Goal: Task Accomplishment & Management: Complete application form

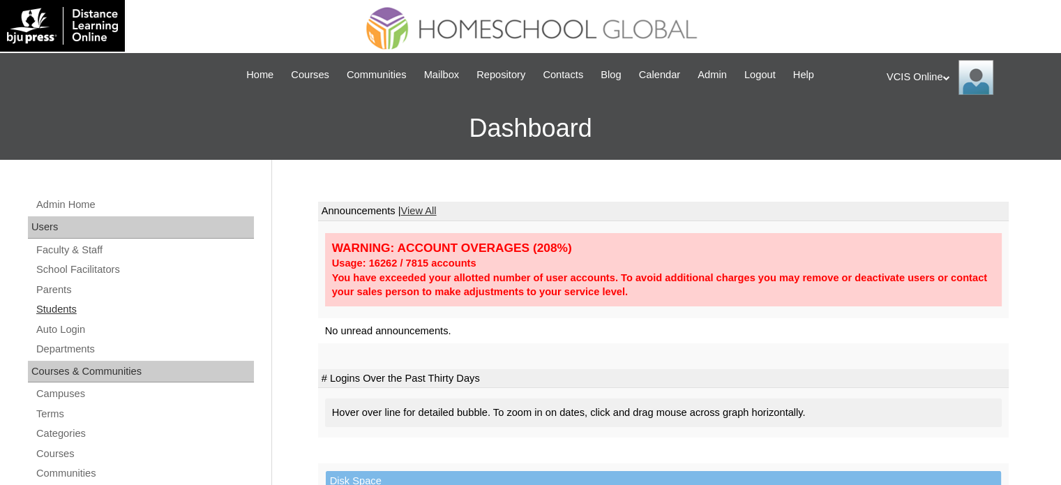
click at [61, 309] on link "Students" at bounding box center [144, 309] width 219 height 17
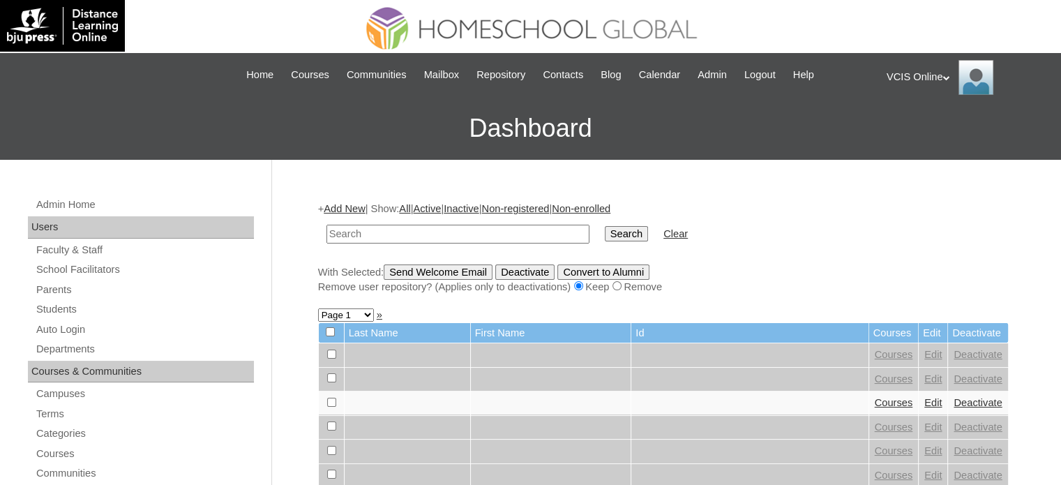
paste input "VCIS016-7C-SA2025"
type input "VCIS016-7C-SA2025"
click at [605, 233] on input "Search" at bounding box center [626, 233] width 43 height 15
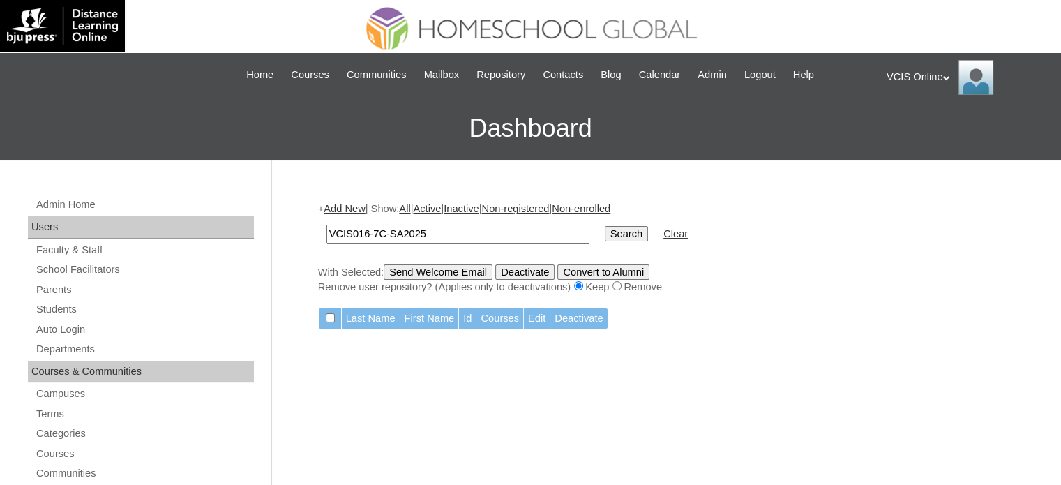
click at [352, 210] on link "Add New" at bounding box center [344, 208] width 41 height 11
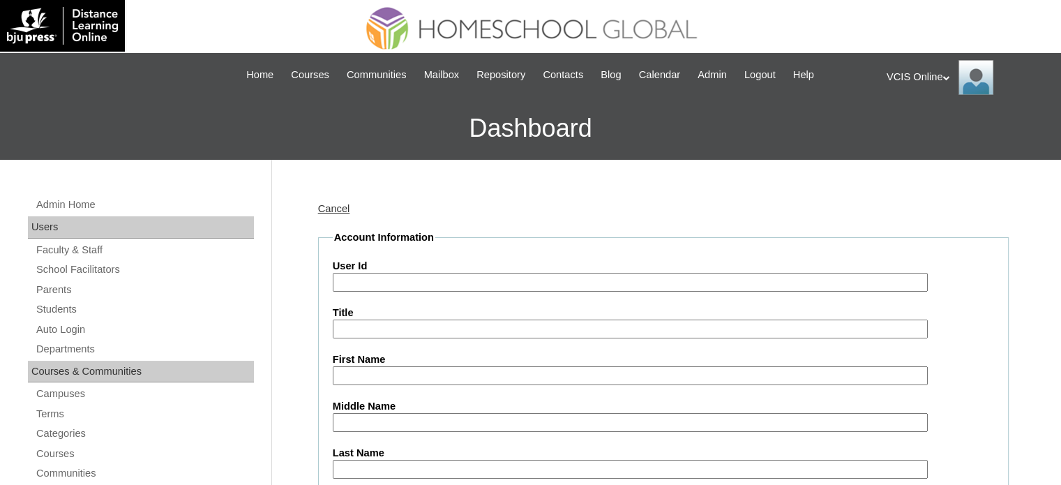
click at [406, 273] on input "User Id" at bounding box center [630, 282] width 595 height 19
paste input "VCIS016-7C-SA2025"
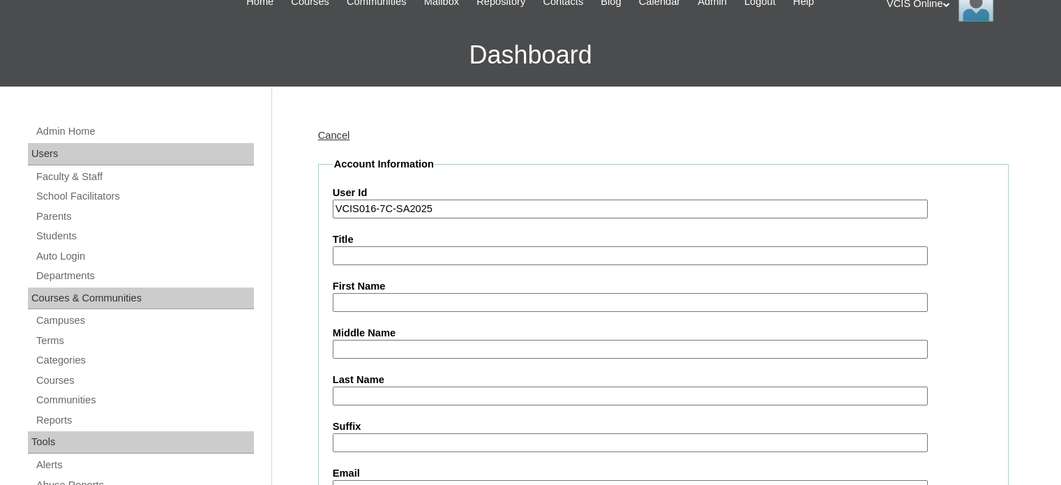
scroll to position [140, 0]
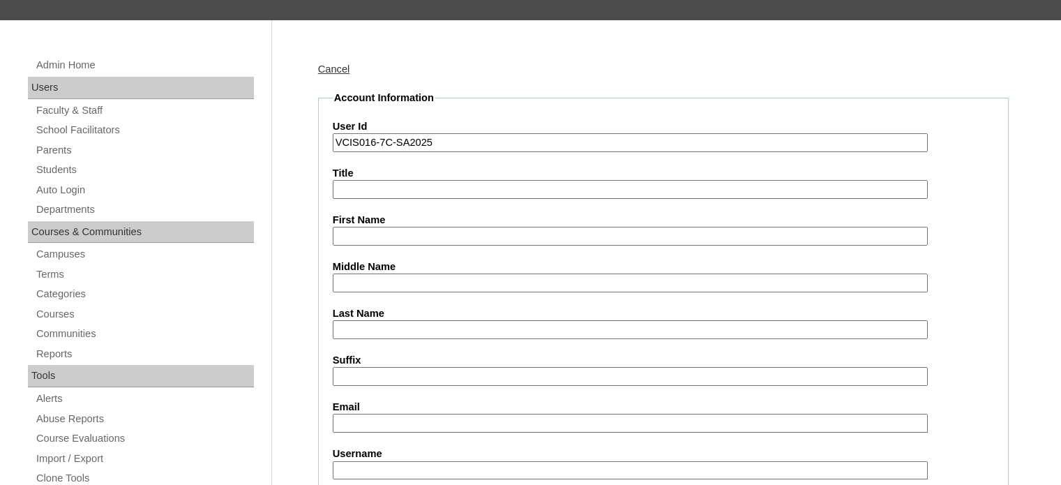
type input "VCIS016-7C-SA2025"
click at [384, 426] on input "Email" at bounding box center [630, 423] width 595 height 19
paste input "nathanael.balmores2025"
type input "nathanael.balmores2025"
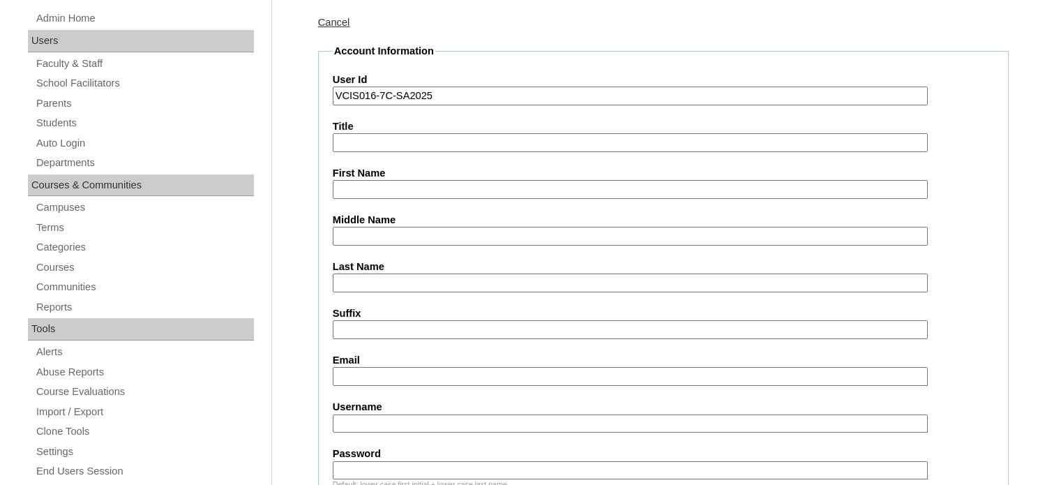
scroll to position [209, 0]
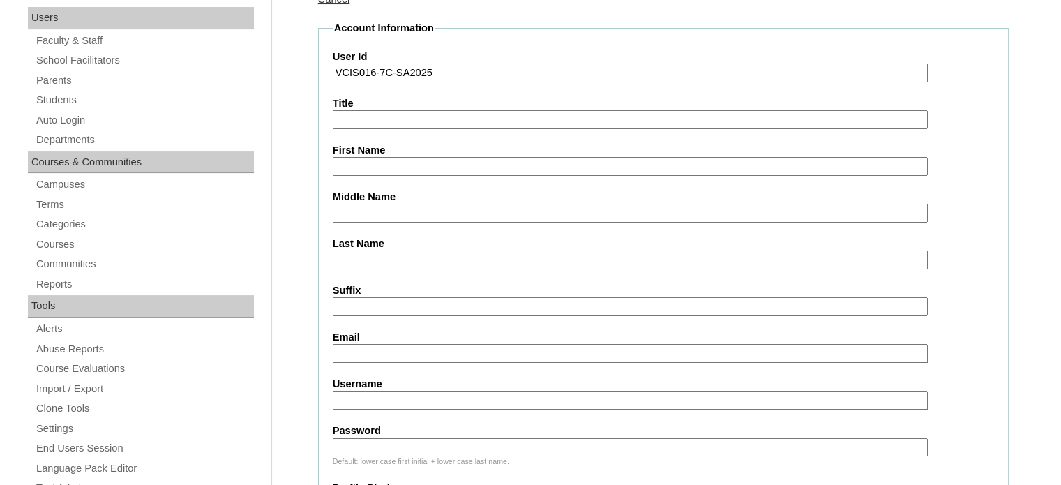
drag, startPoint x: 352, startPoint y: 400, endPoint x: 359, endPoint y: 365, distance: 35.6
click at [351, 400] on input "Username" at bounding box center [630, 400] width 595 height 19
paste input "nathanael.balmores2025"
type input "nathanael.balmores2025"
click at [361, 438] on input "Password" at bounding box center [630, 447] width 595 height 19
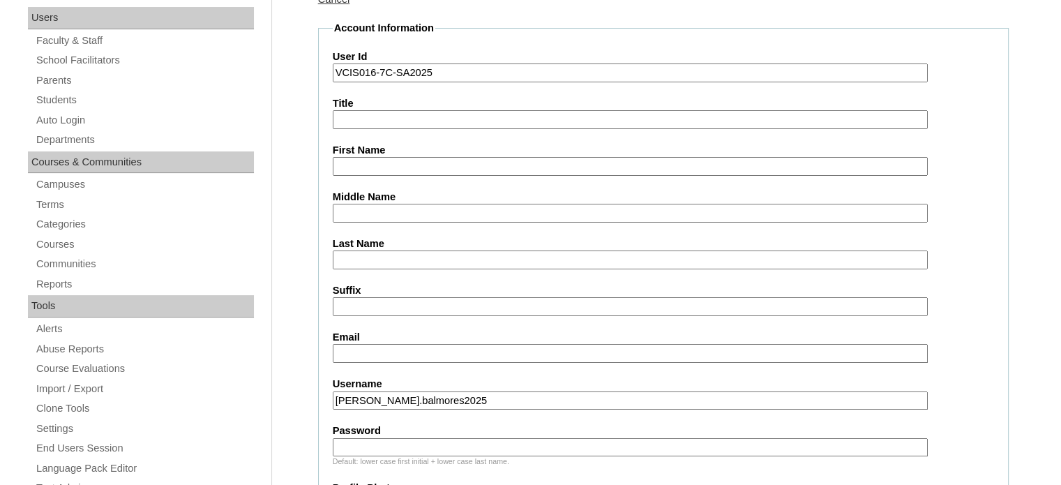
paste input "GISbiw"
paste input "text"
type input "GISbiw"
click at [396, 344] on input "Email" at bounding box center [630, 353] width 595 height 19
paste input "yamie05131982@gmail.com"
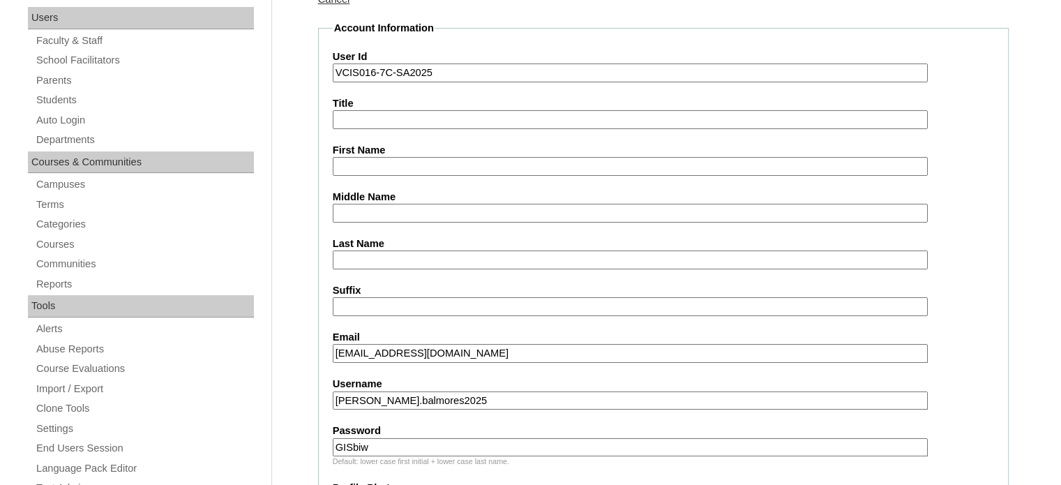
type input "yamie05131982@gmail.com"
click at [375, 161] on input "First Name" at bounding box center [630, 166] width 595 height 19
paste input "Nathanael Archky"
type input "Nathanael Archky"
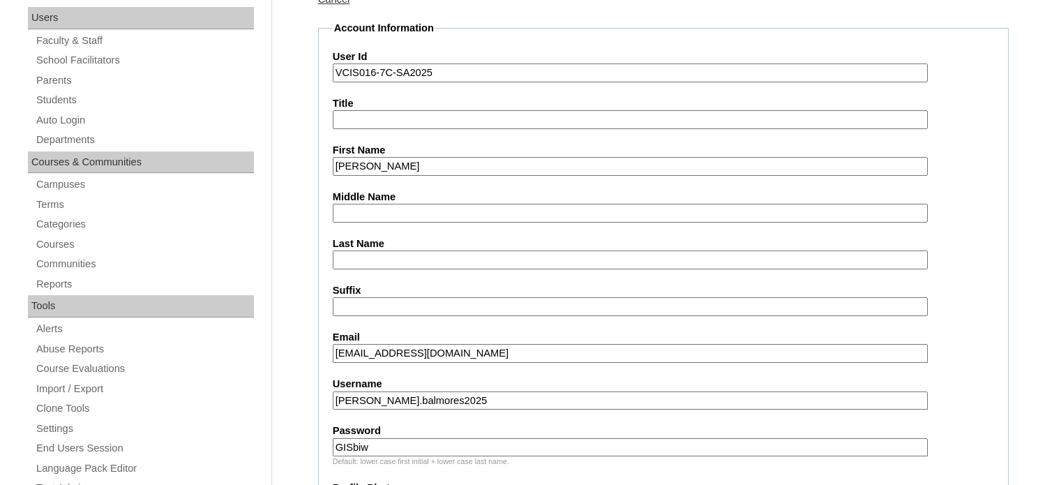
click at [394, 260] on input "Last Name" at bounding box center [630, 259] width 595 height 19
paste input "Balmores"
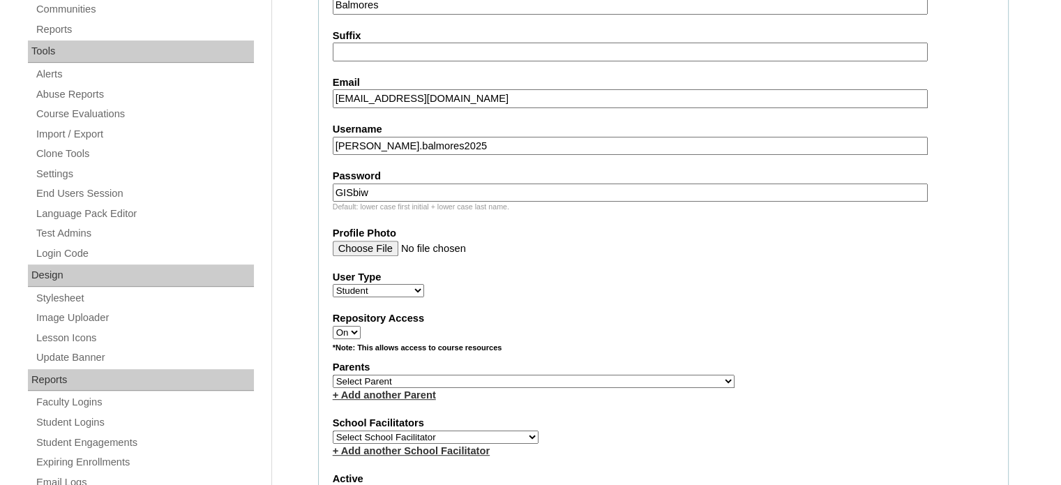
scroll to position [558, 0]
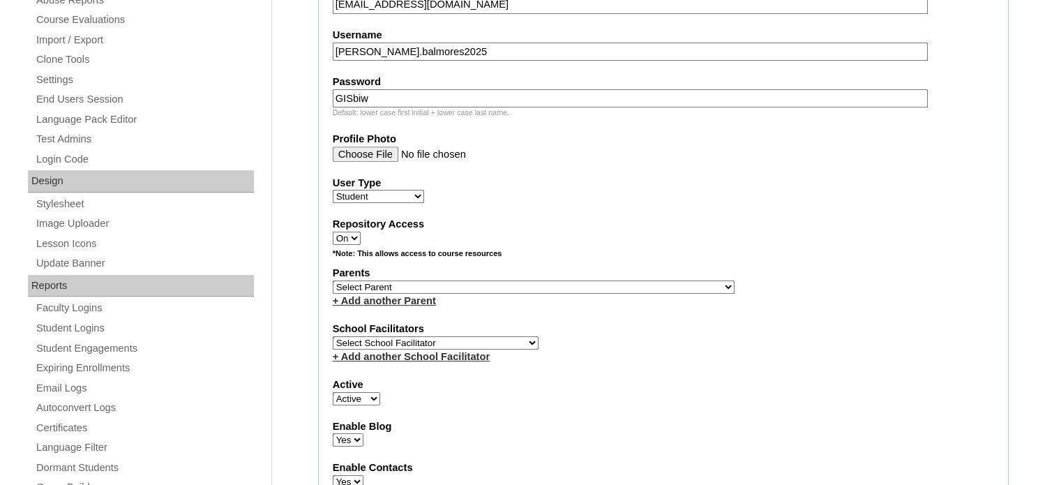
type input "Balmores"
click at [409, 281] on select "Select Parent , , , , , , , , , , , , , , , , , , , , , , , , , , , , , , , , ,…" at bounding box center [534, 286] width 402 height 13
click at [478, 286] on select "Select Parent , , , , , , , , , , , , , , , , , , , , , , , , , , , , , , , , ,…" at bounding box center [534, 286] width 402 height 13
click at [561, 281] on select "Select Parent , , , , , , , , , , , , , , , , , , , , , , , , , , , , , , , , ,…" at bounding box center [534, 286] width 402 height 13
drag, startPoint x: 561, startPoint y: 281, endPoint x: 468, endPoint y: 276, distance: 93.6
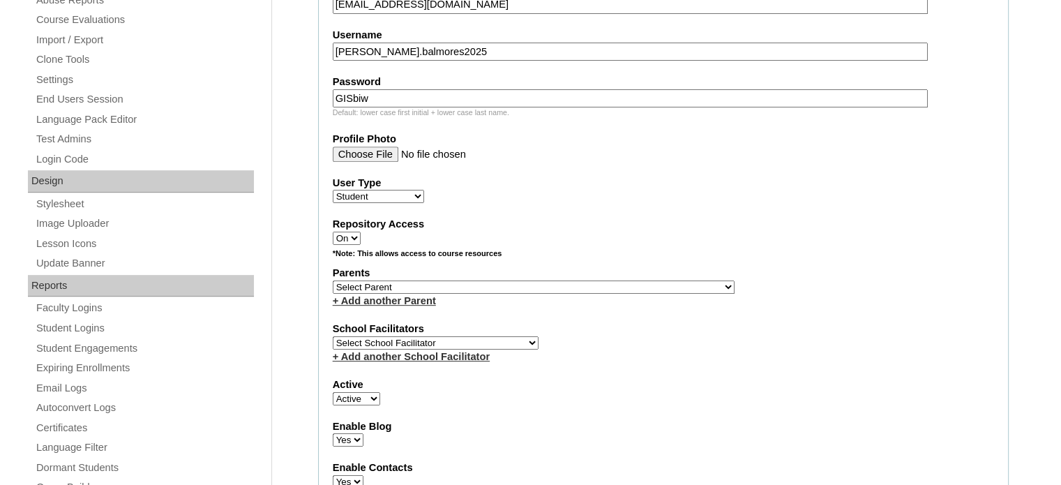
click at [561, 281] on select "Select Parent , , , , , , , , , , , , , , , , , , , , , , , , , , , , , , , , ,…" at bounding box center [534, 286] width 402 height 13
click at [557, 280] on select "Select Parent , , , , , , , , , , , , , , , , , , , , , , , , , , , , , , , , ,…" at bounding box center [534, 286] width 402 height 13
click at [558, 280] on select "Select Parent , , , , , , , , , , , , , , , , , , , , , , , , , , , , , , , , ,…" at bounding box center [534, 286] width 402 height 13
click at [467, 280] on select "Select Parent , , , , , , , , , , , , , , , , , , , , , , , , , , , , , , , , ,…" at bounding box center [534, 286] width 402 height 13
click at [450, 338] on select "Select School Facilitator Norman Añain Ruffa Abadijas Mary Abella Gloryfe Abion…" at bounding box center [436, 342] width 206 height 13
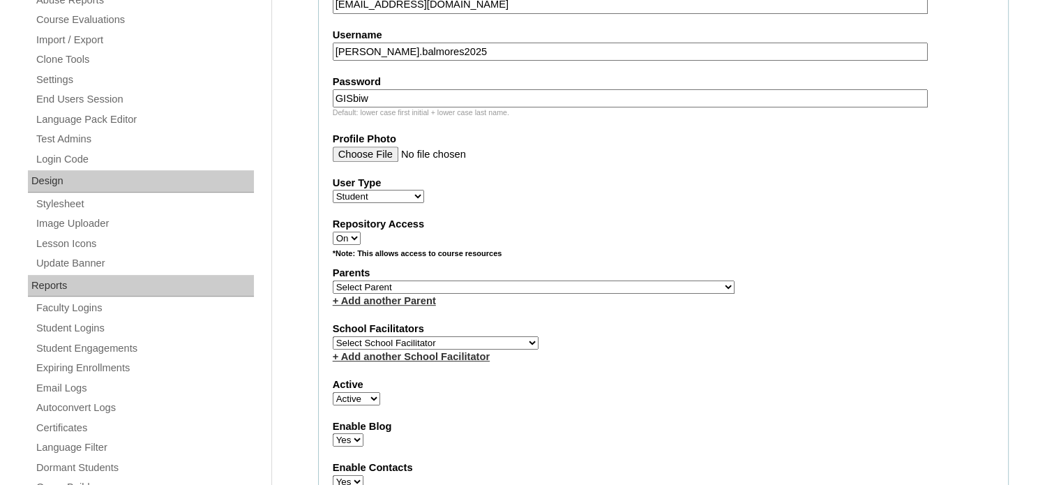
select select "42182"
click at [333, 336] on select "Select School Facilitator Norman Añain Ruffa Abadijas Mary Abella Gloryfe Abion…" at bounding box center [436, 342] width 206 height 13
click at [502, 280] on select "Select Parent , , , , , , , , , , , , , , , , , , , , , , , , , , , , , , , , ,…" at bounding box center [534, 286] width 402 height 13
select select "43358"
click at [333, 280] on select "Select Parent , , , , , , , , , , , , , , , , , , , , , , , , , , , , , , , , ,…" at bounding box center [534, 286] width 402 height 13
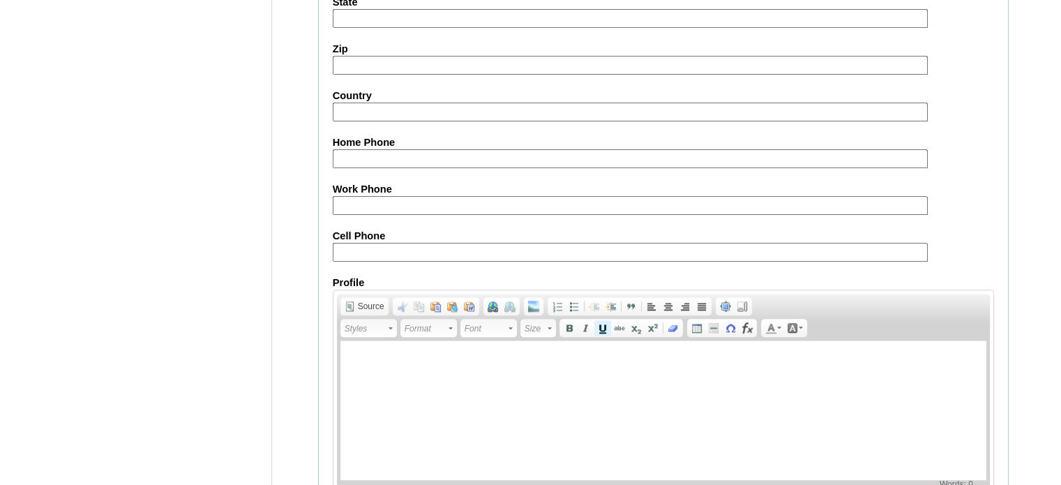
scroll to position [1623, 0]
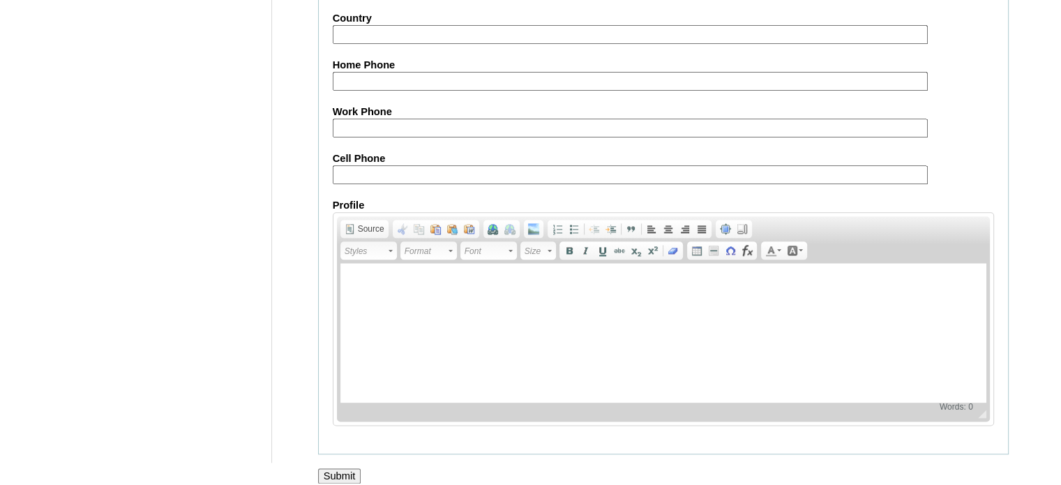
click at [345, 468] on input "Submit" at bounding box center [339, 475] width 43 height 15
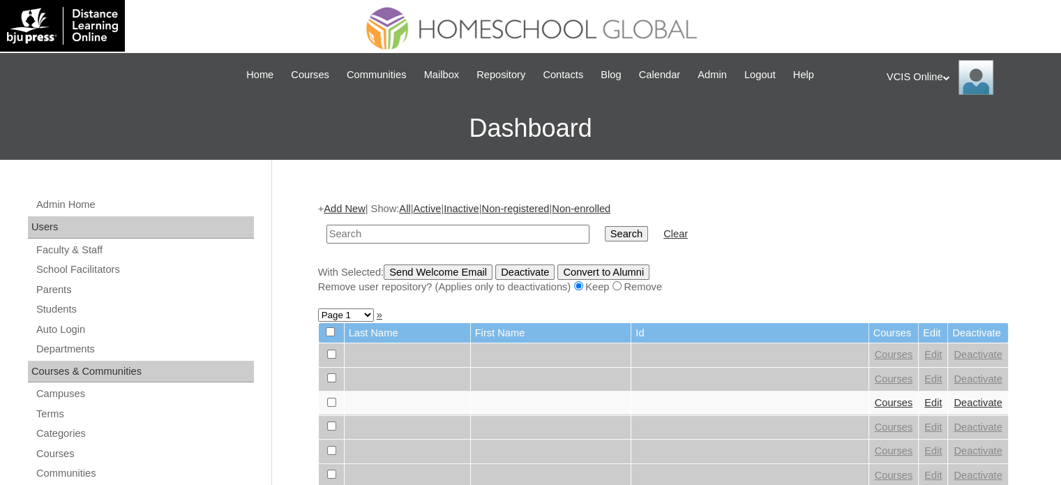
paste input "VCIS016-7C-SA2025"
type input "VCIS016-7C-SA2025"
click at [605, 237] on input "Search" at bounding box center [626, 233] width 43 height 15
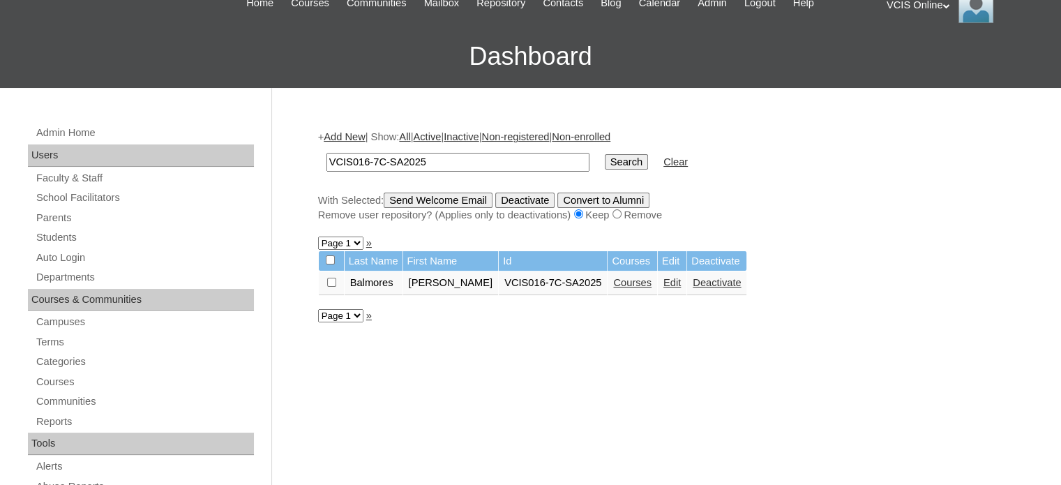
scroll to position [140, 0]
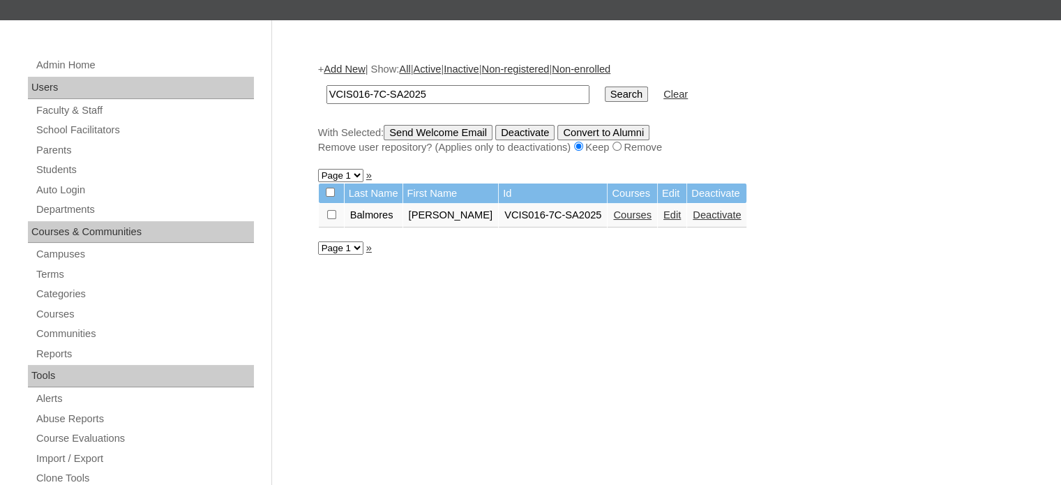
click at [637, 217] on link "Courses" at bounding box center [632, 214] width 38 height 11
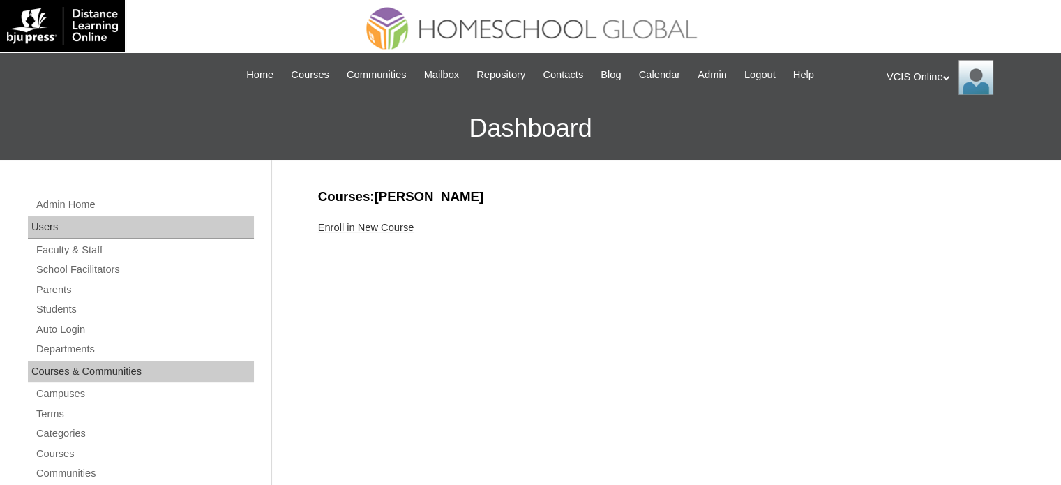
click at [360, 225] on link "Enroll in New Course" at bounding box center [366, 227] width 96 height 11
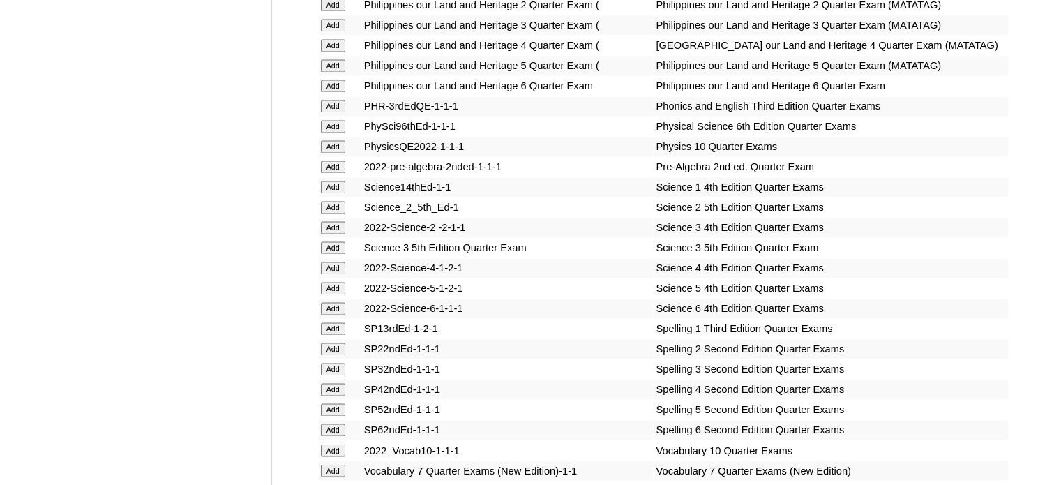
scroll to position [4984, 0]
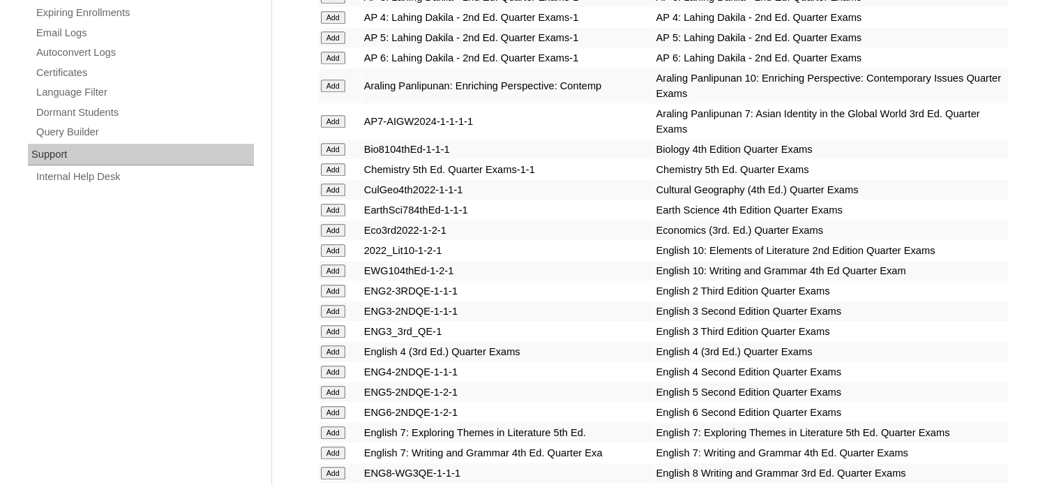
scroll to position [3698, 0]
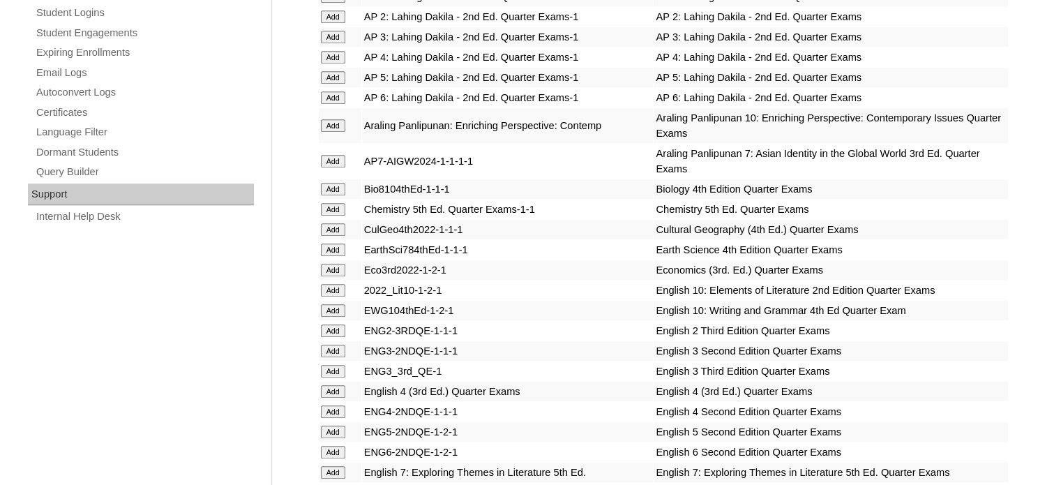
scroll to position [3437, 0]
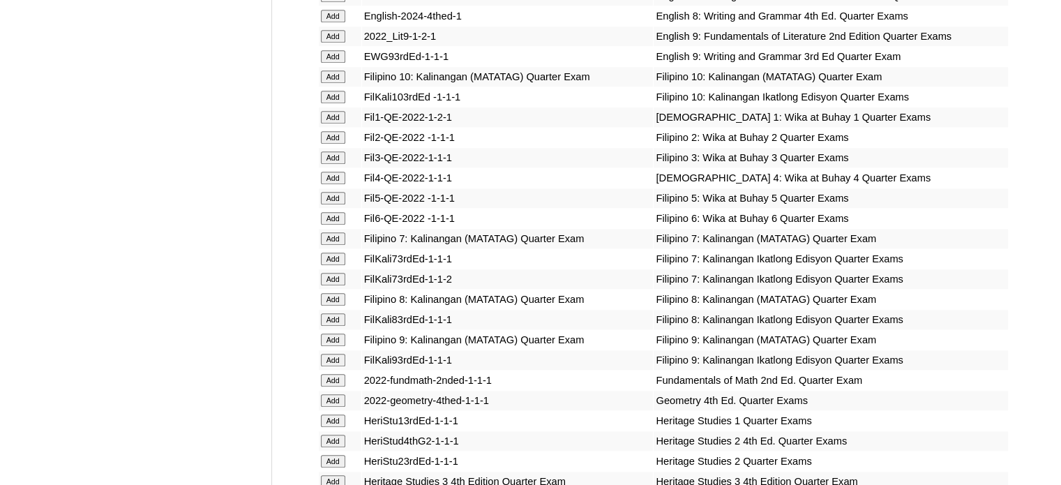
scroll to position [3939, 0]
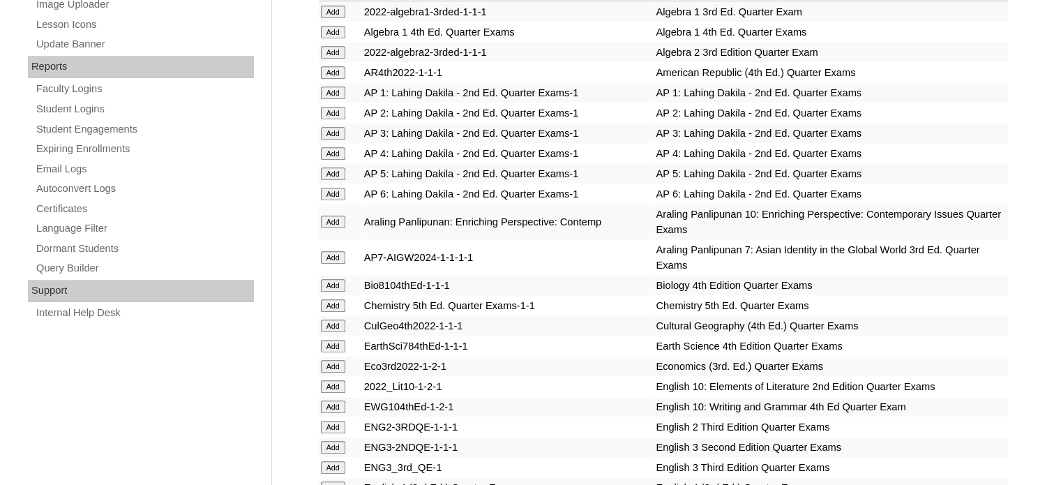
scroll to position [2895, 0]
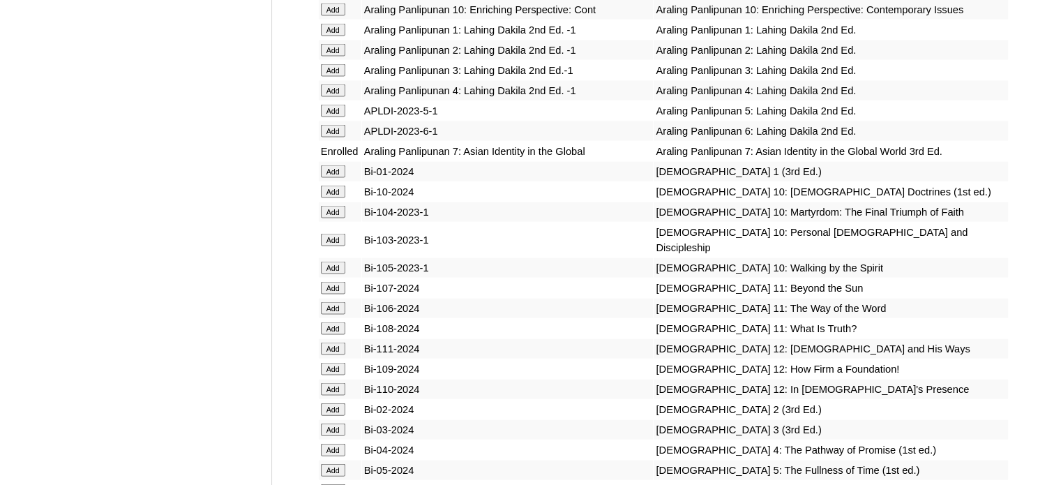
scroll to position [3236, 0]
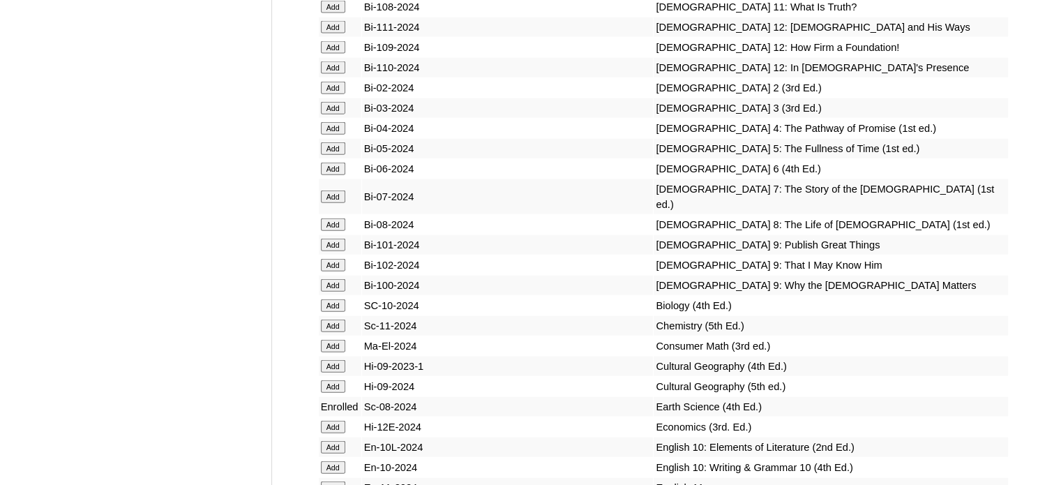
click at [335, 214] on td "Add" at bounding box center [340, 196] width 43 height 35
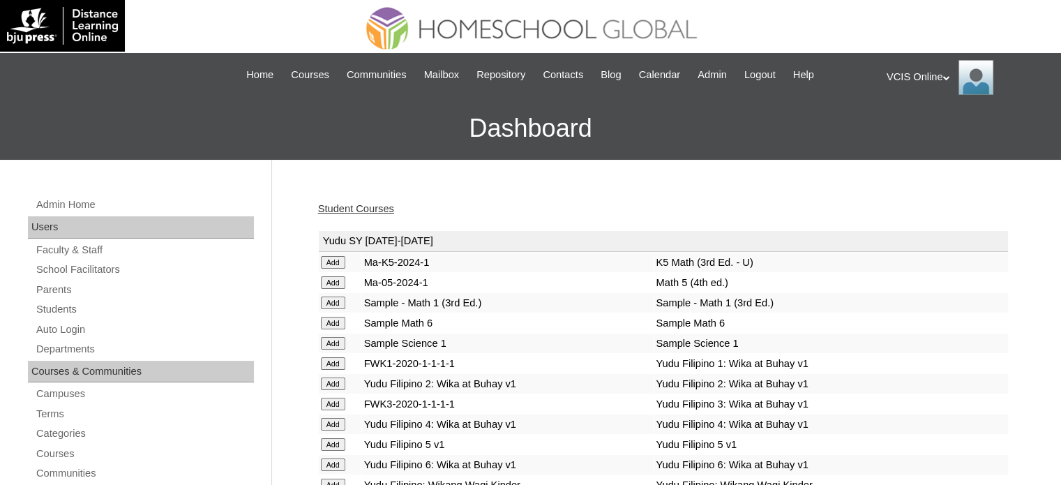
click at [383, 204] on link "Student Courses" at bounding box center [356, 208] width 76 height 11
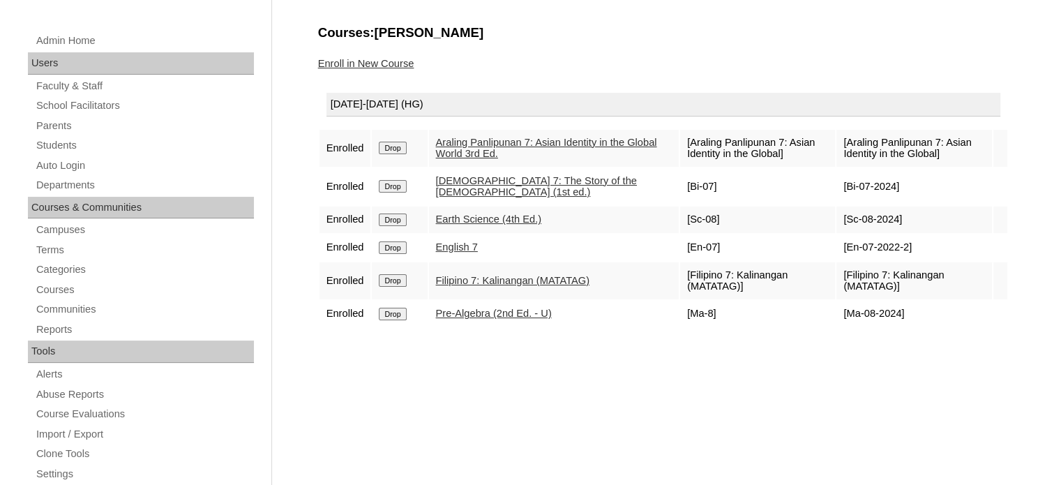
scroll to position [140, 0]
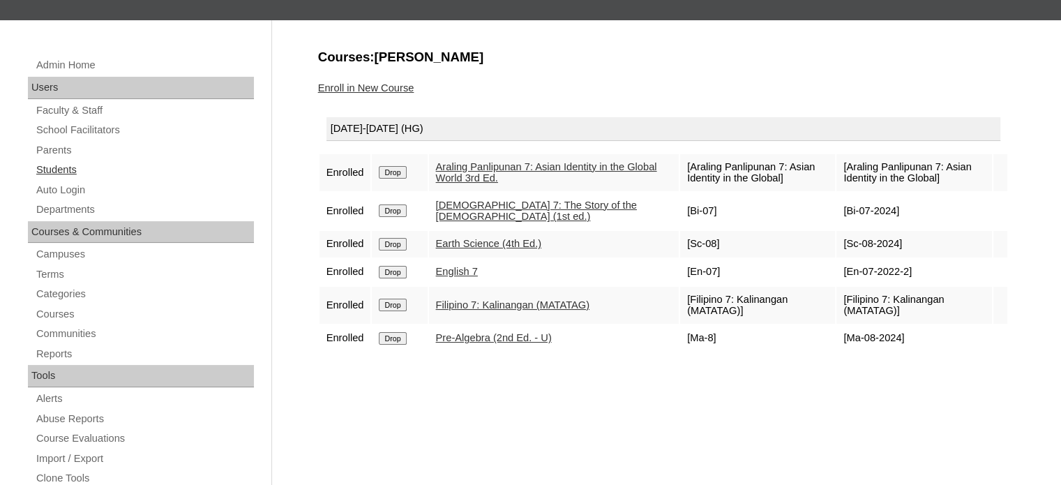
click at [57, 169] on link "Students" at bounding box center [144, 169] width 219 height 17
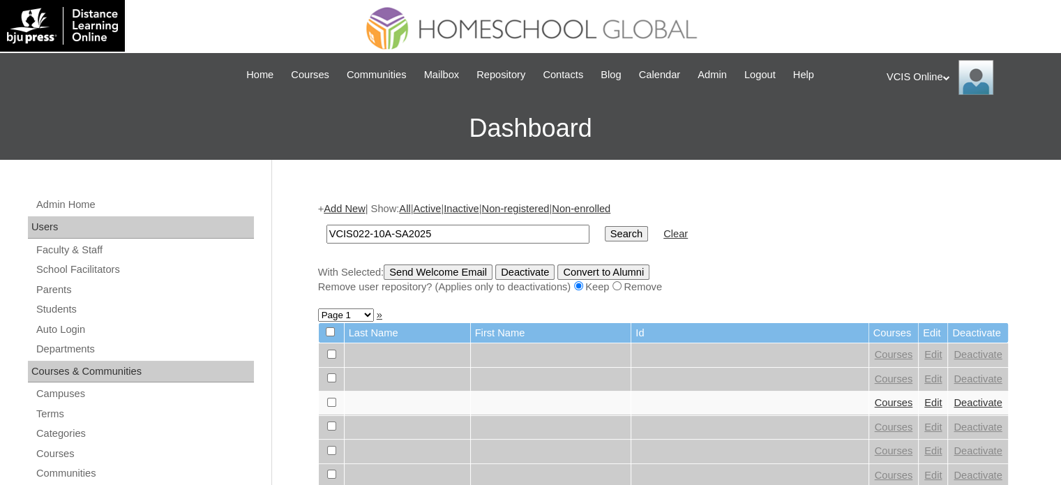
type input "VCIS022-10A-SA2025"
click at [605, 232] on input "Search" at bounding box center [626, 233] width 43 height 15
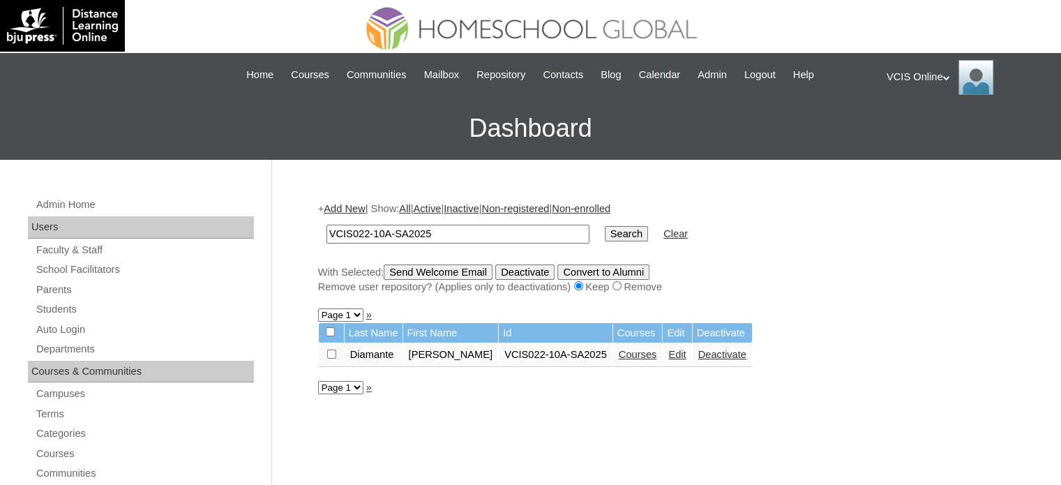
click at [621, 349] on link "Courses" at bounding box center [638, 354] width 38 height 11
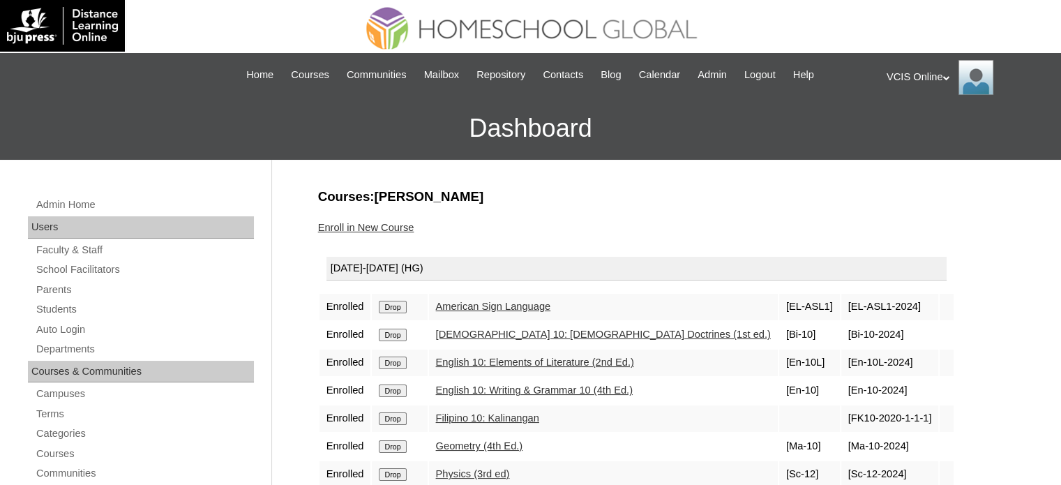
scroll to position [140, 0]
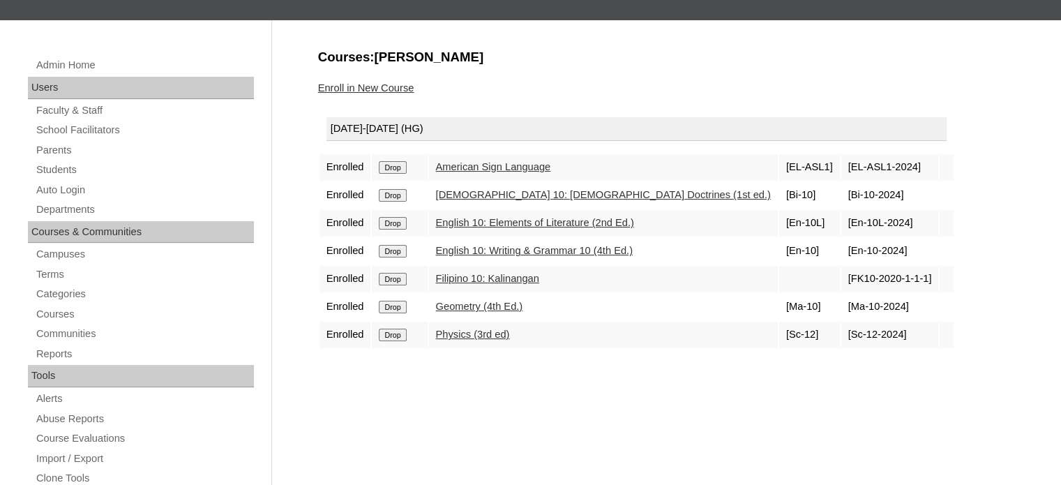
click at [374, 85] on link "Enroll in New Course" at bounding box center [366, 87] width 96 height 11
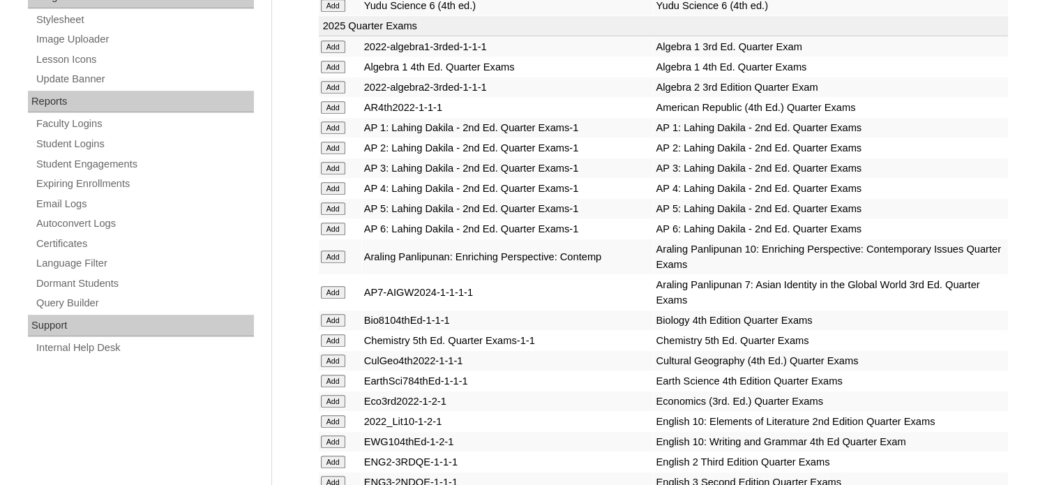
scroll to position [2754, 0]
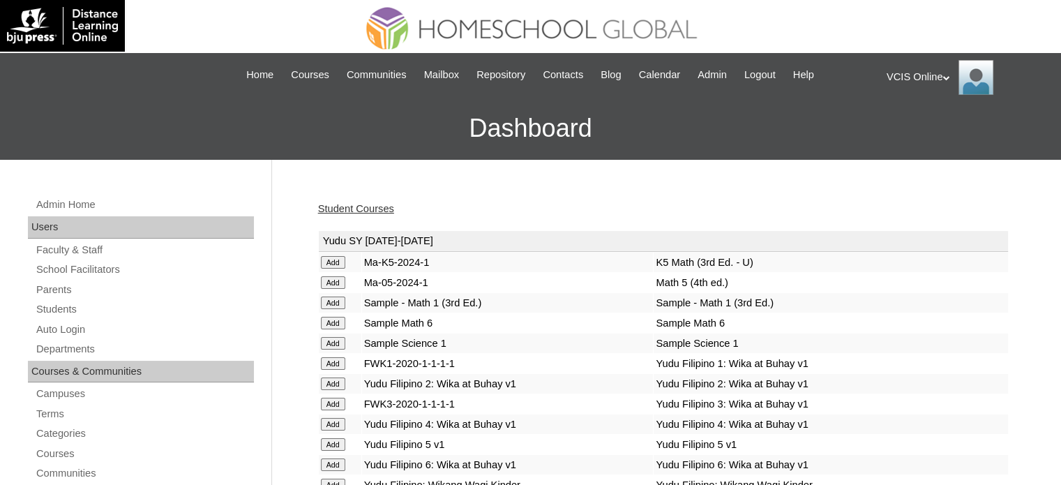
click at [352, 207] on link "Student Courses" at bounding box center [356, 208] width 76 height 11
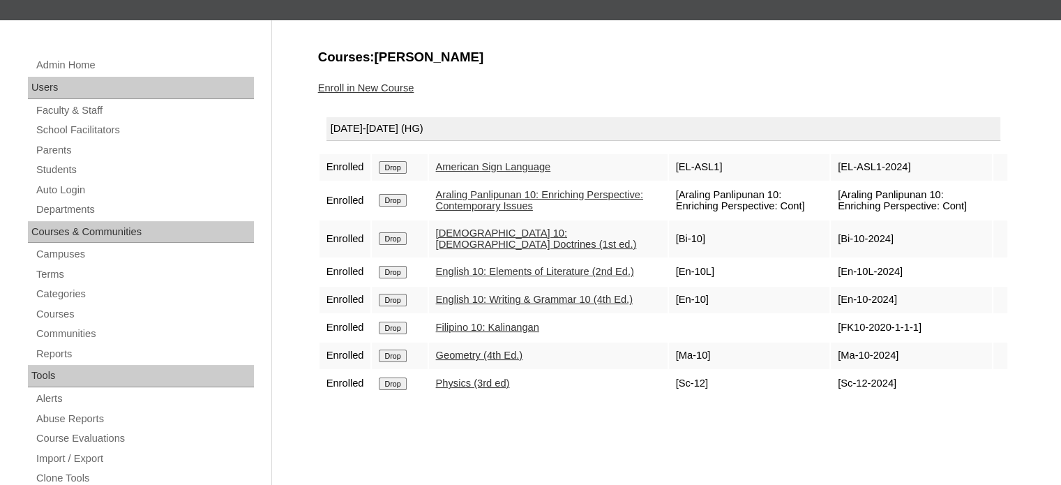
scroll to position [140, 0]
drag, startPoint x: 392, startPoint y: 165, endPoint x: 595, endPoint y: 48, distance: 234.4
click at [392, 166] on input "Drop" at bounding box center [392, 167] width 27 height 13
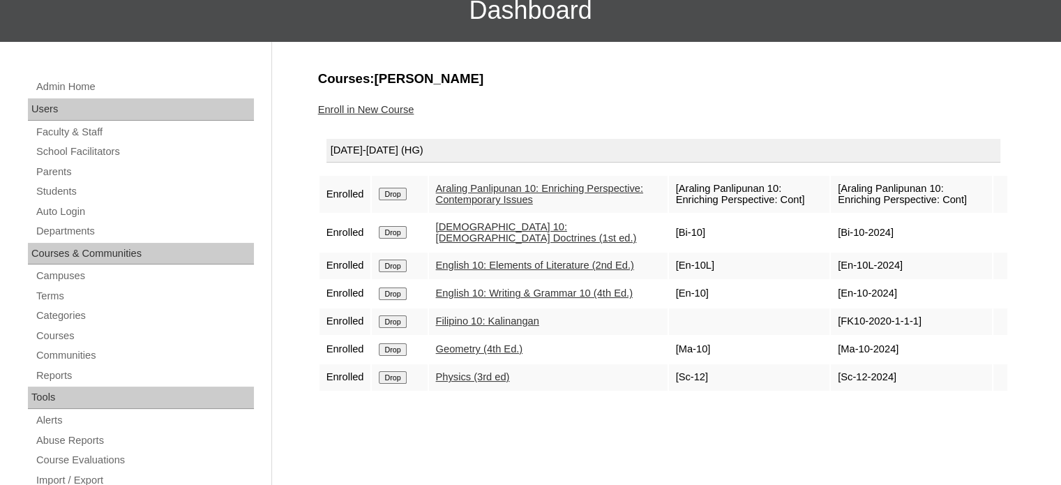
scroll to position [140, 0]
